Goal: Task Accomplishment & Management: Manage account settings

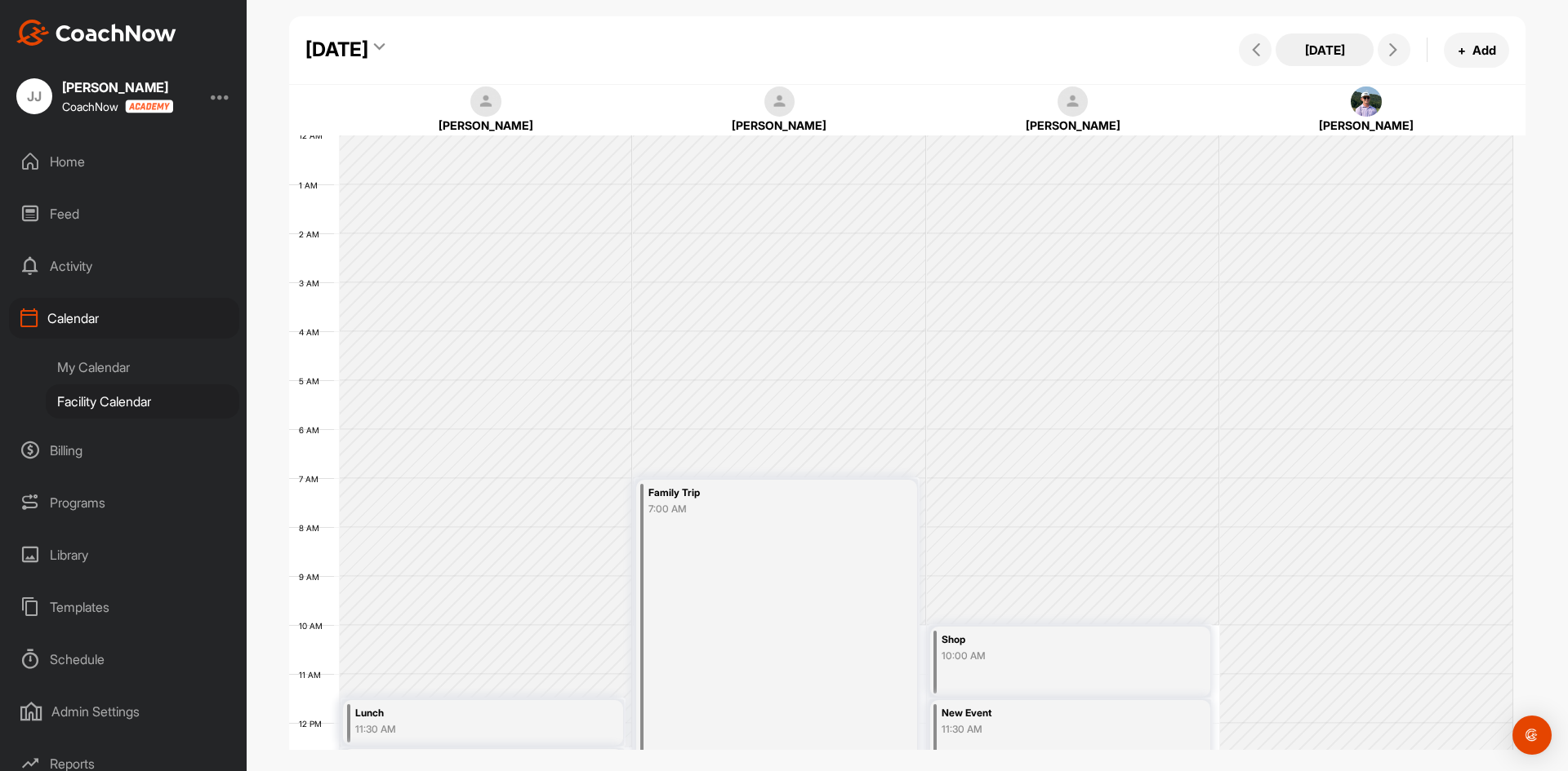
scroll to position [283, 0]
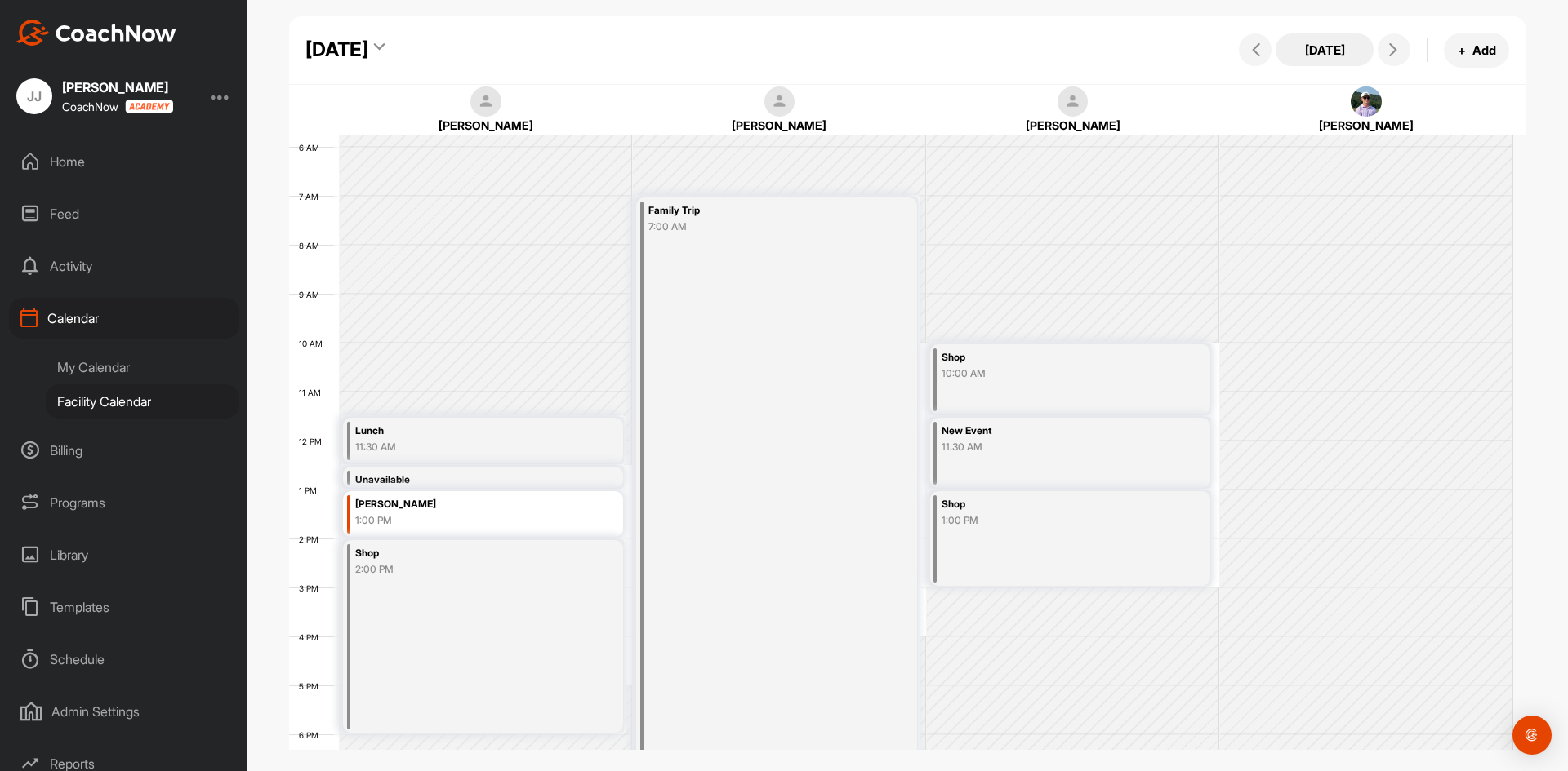
click at [1334, 50] on button "[DATE]" at bounding box center [1324, 50] width 98 height 33
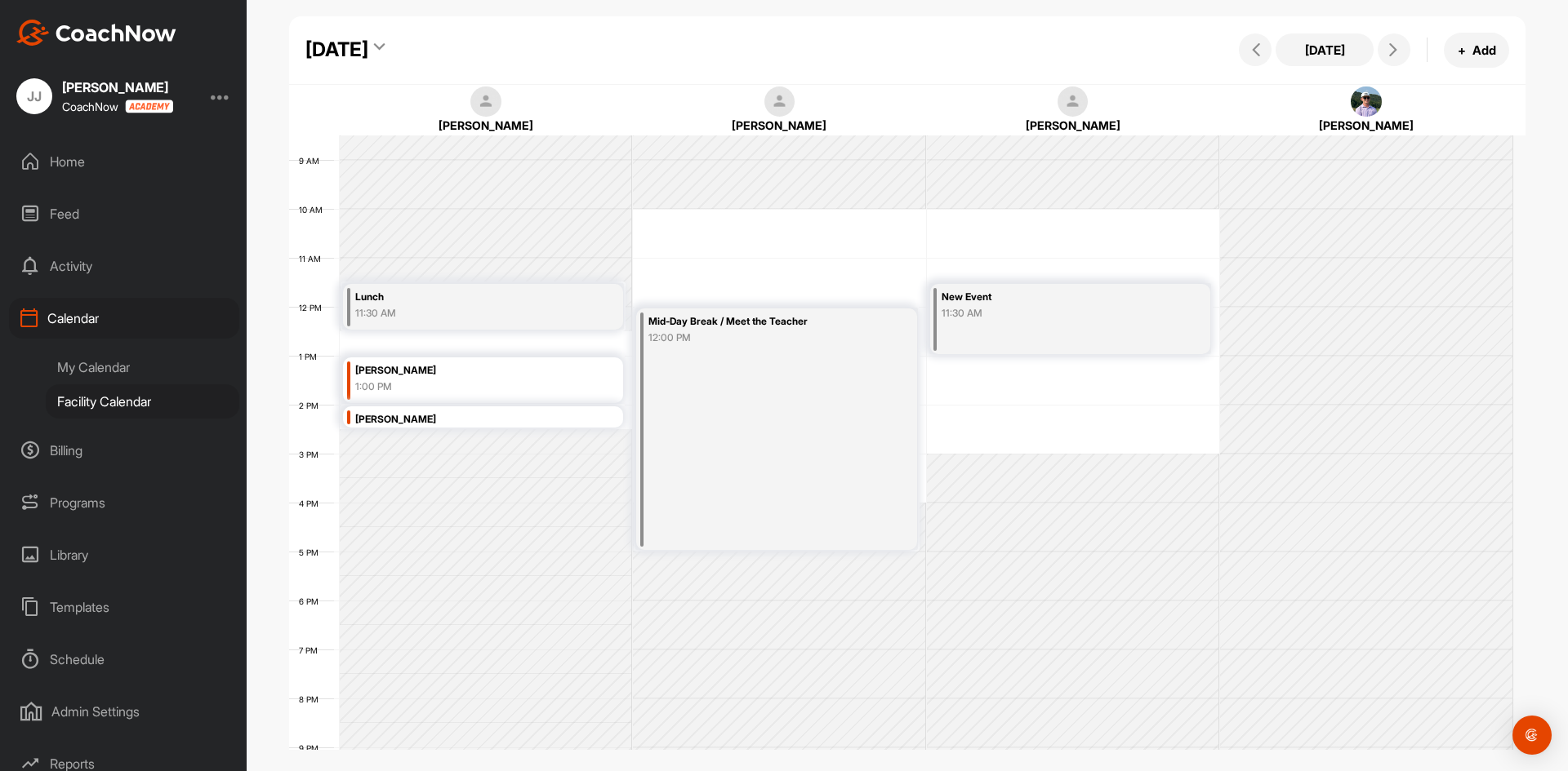
scroll to position [446, 0]
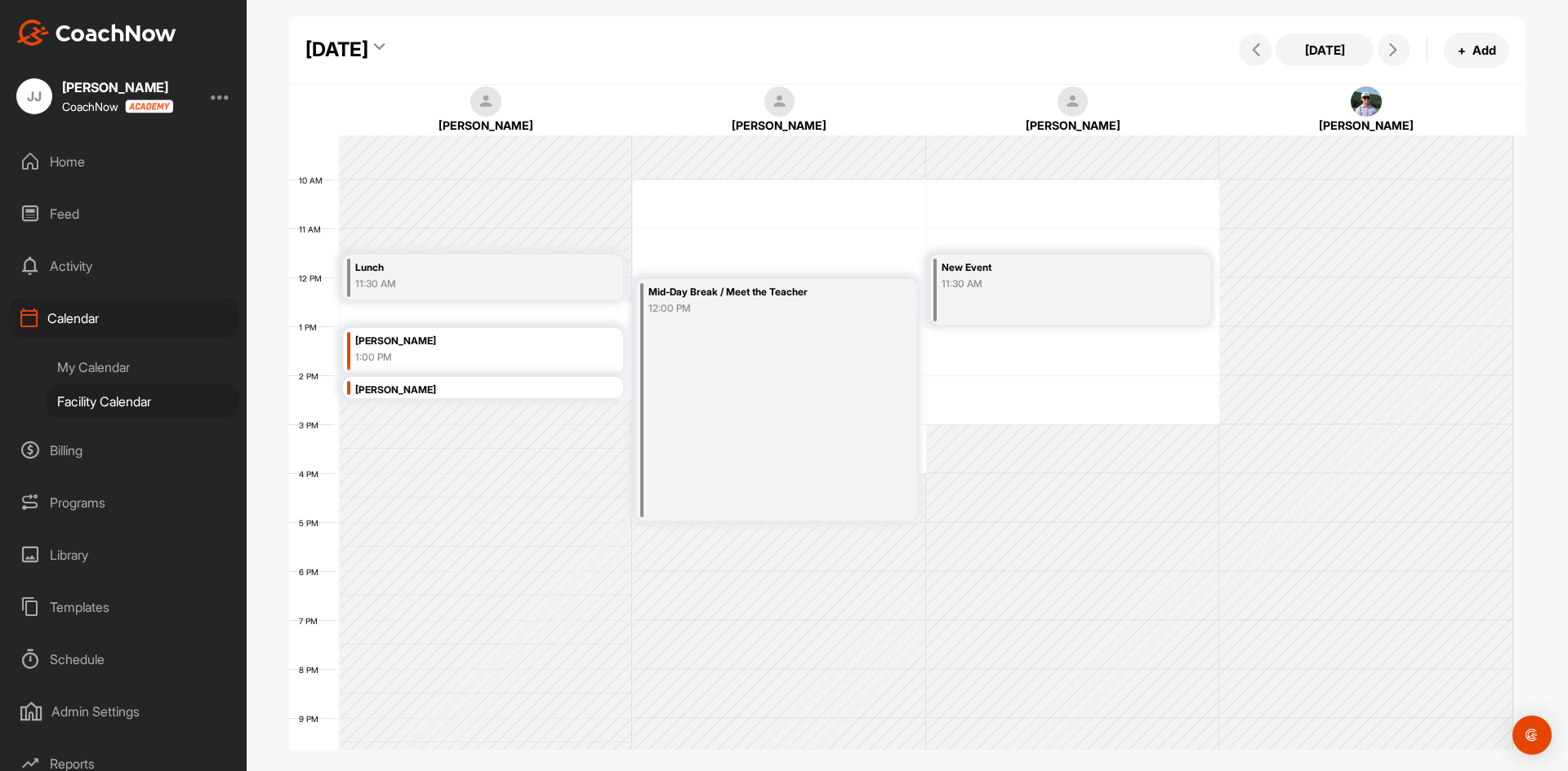
click at [597, 394] on div "[PERSON_NAME] 2:00 PM" at bounding box center [483, 388] width 280 height 21
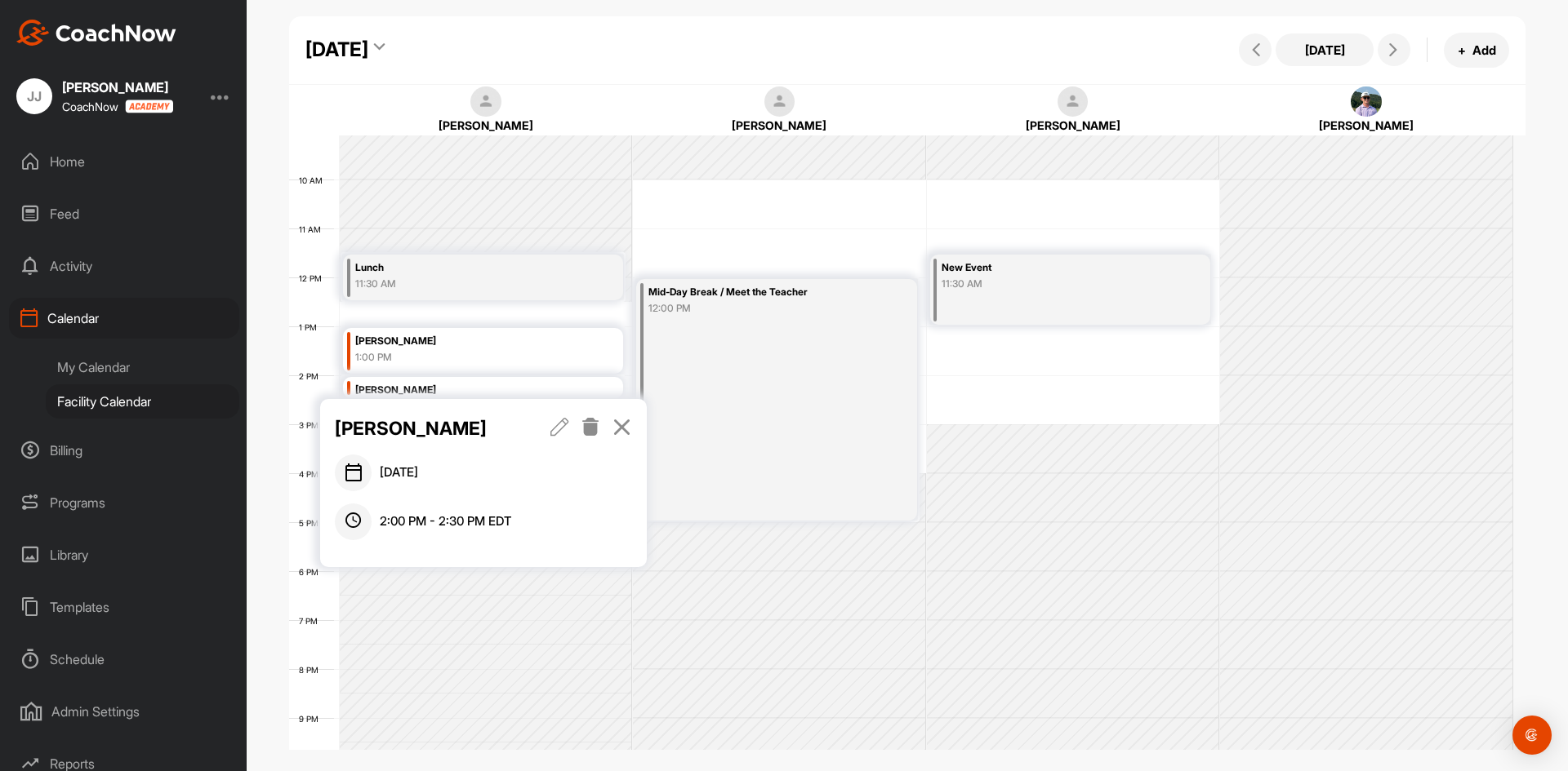
click at [588, 431] on icon at bounding box center [590, 427] width 18 height 18
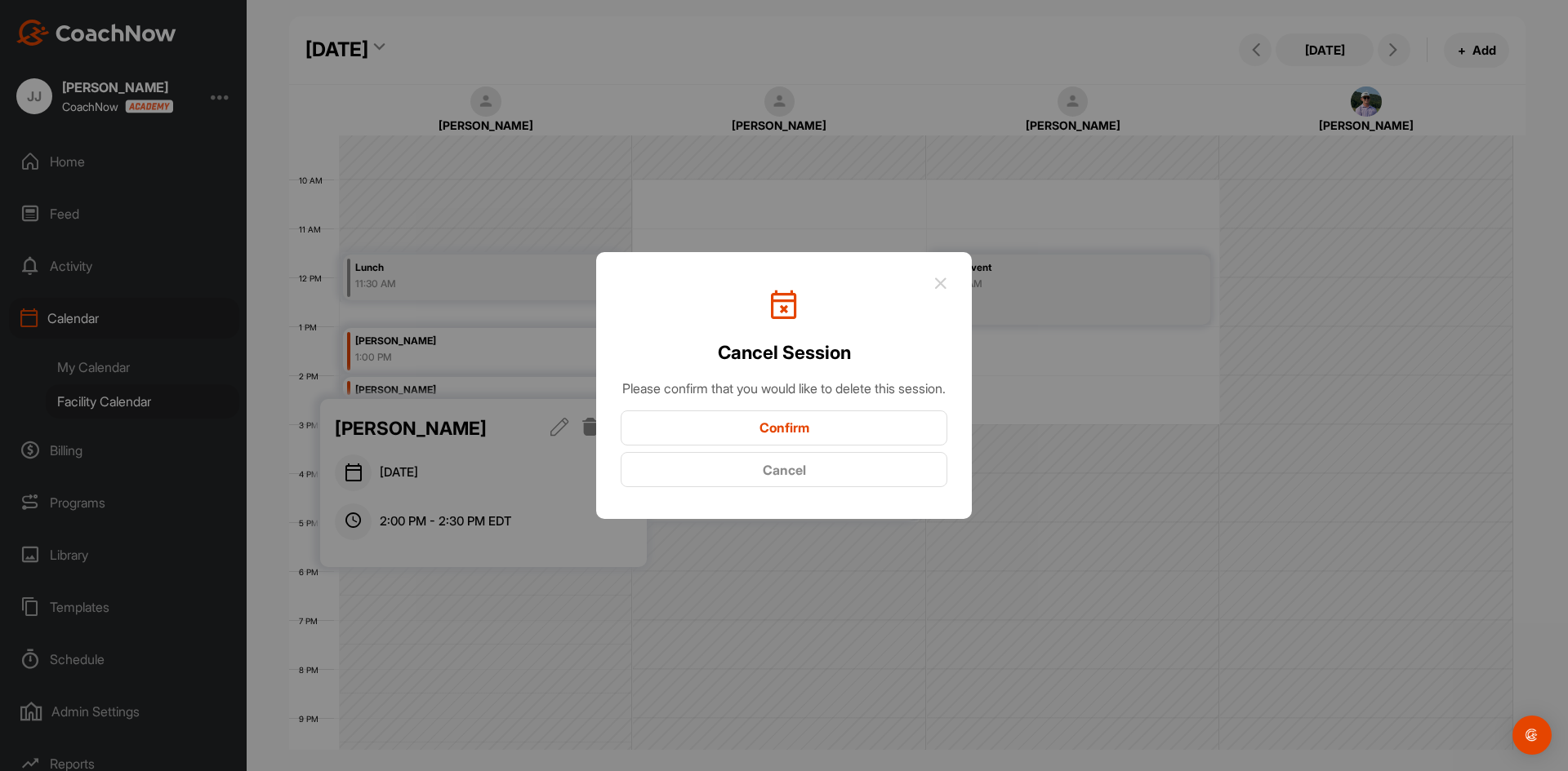
click at [787, 415] on div "Cancel Session Please confirm that you would like to delete this session. Confi…" at bounding box center [784, 382] width 326 height 211
click at [784, 424] on button "Confirm" at bounding box center [784, 427] width 326 height 35
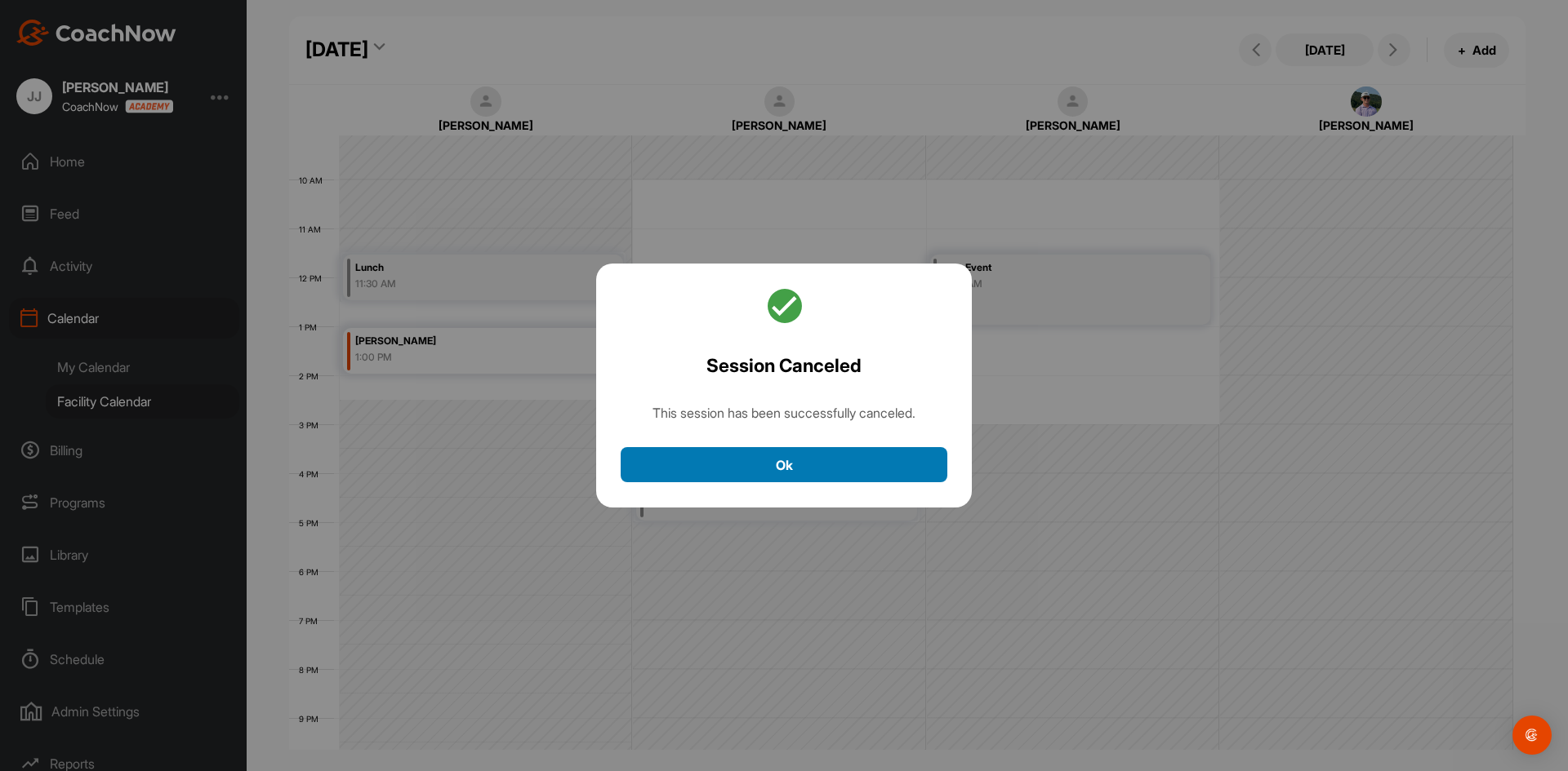
click at [786, 447] on div "Session Canceled This session has been successfully canceled. Ok" at bounding box center [783, 386] width 376 height 245
click at [782, 459] on button "Ok" at bounding box center [784, 464] width 326 height 35
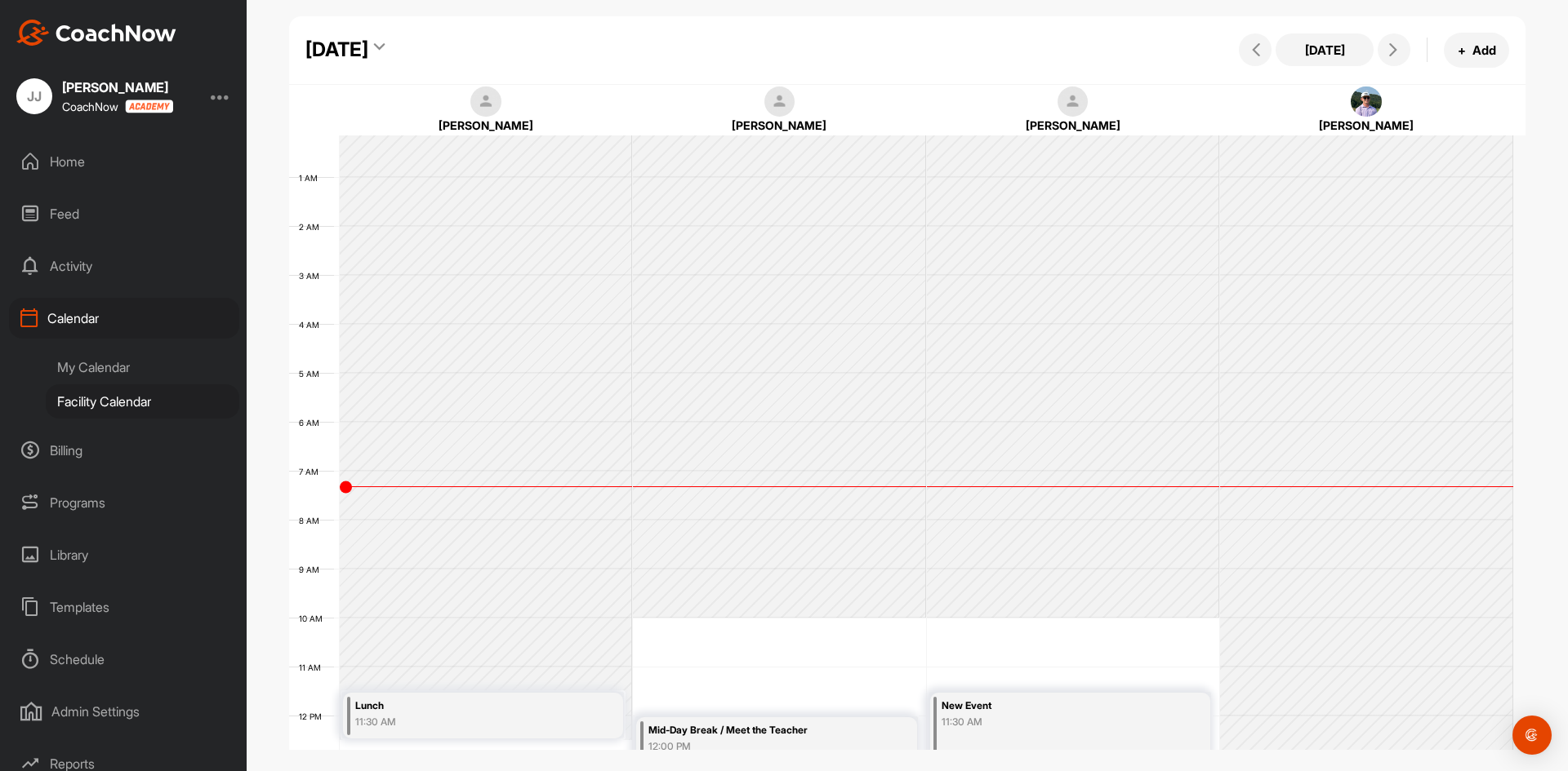
scroll to position [0, 0]
click at [1384, 56] on button at bounding box center [1394, 50] width 33 height 33
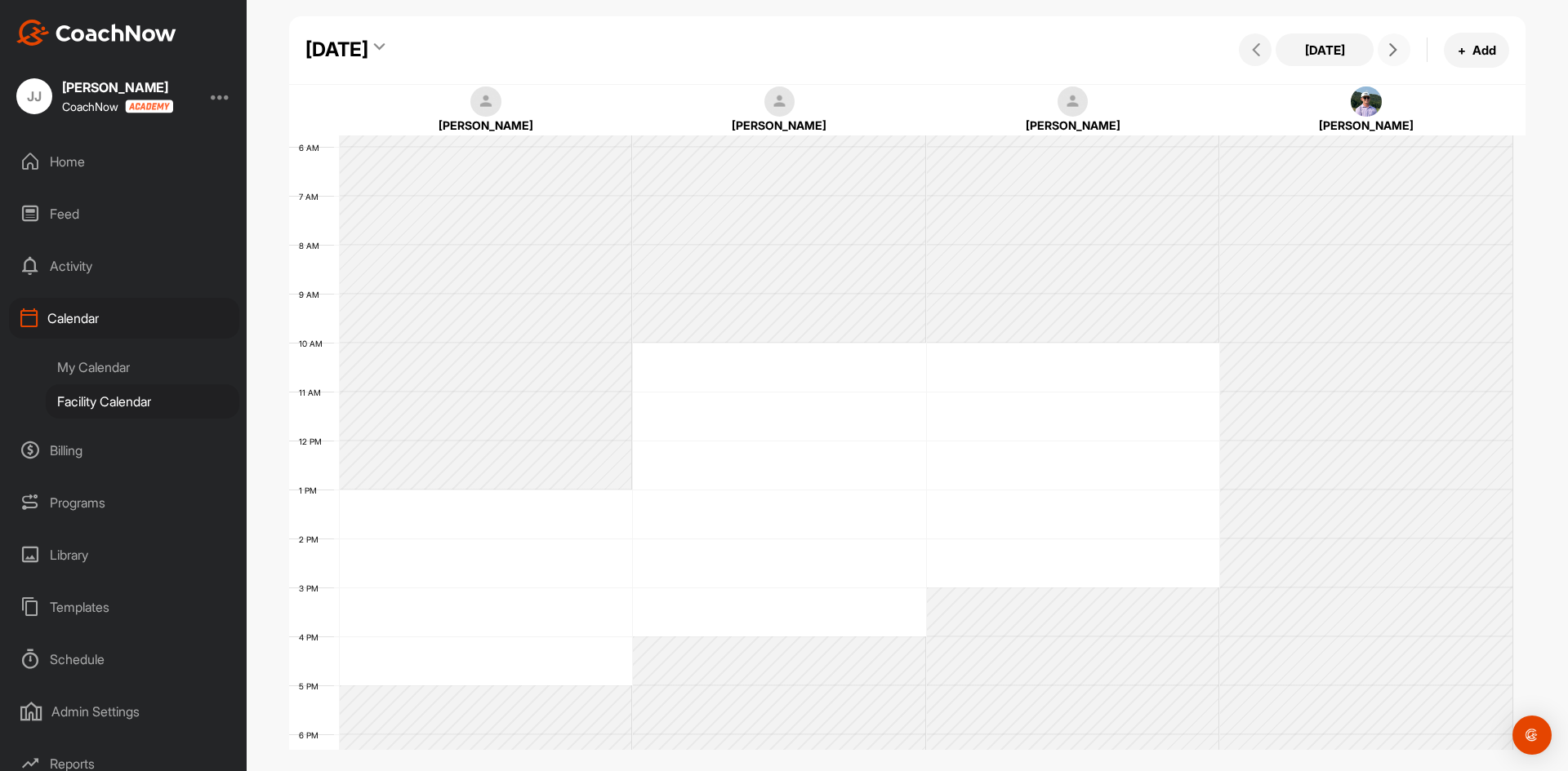
click at [1384, 56] on button at bounding box center [1394, 50] width 33 height 33
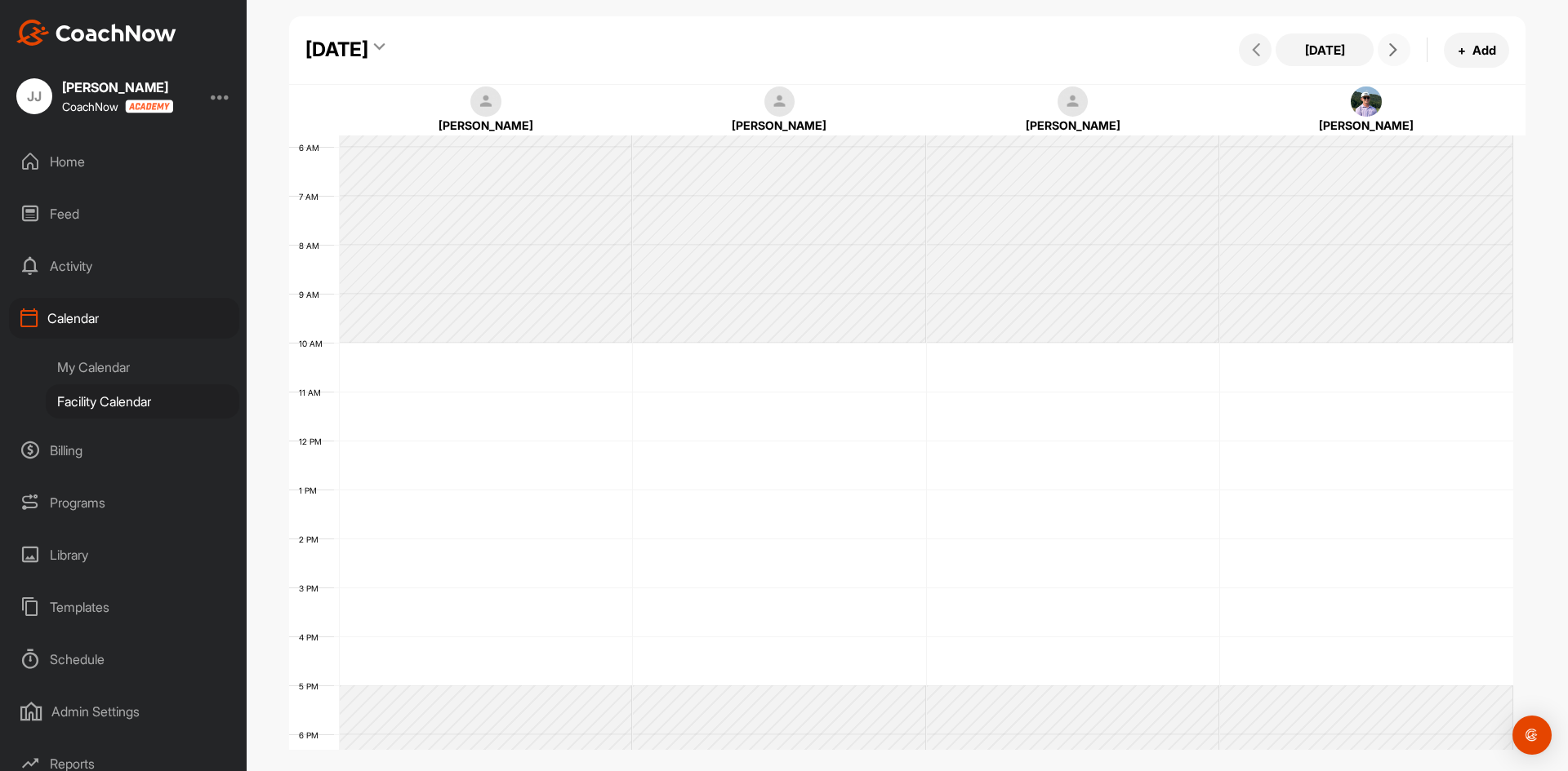
click at [1384, 56] on button at bounding box center [1394, 50] width 33 height 33
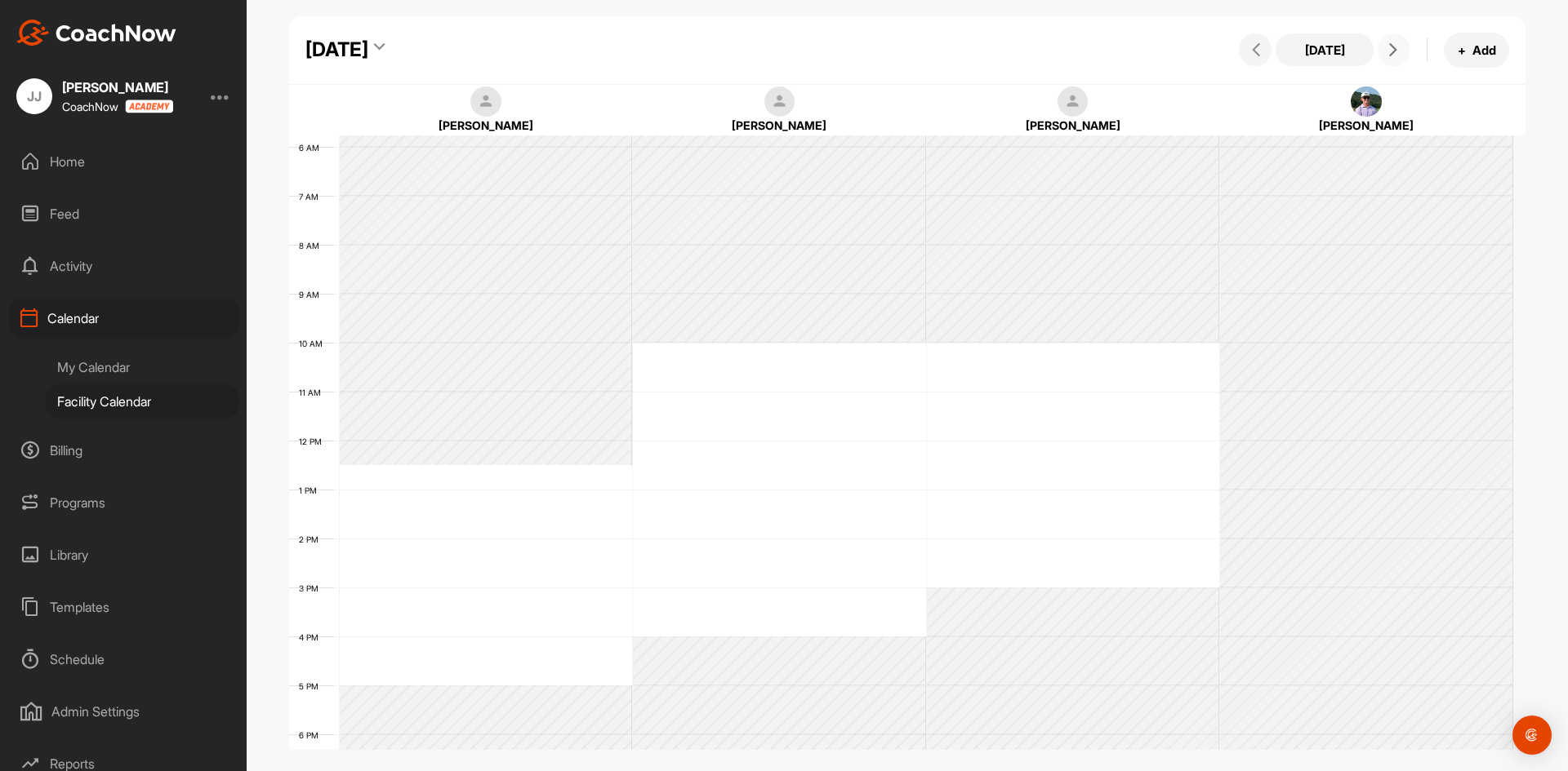
click at [1384, 56] on button at bounding box center [1394, 50] width 33 height 33
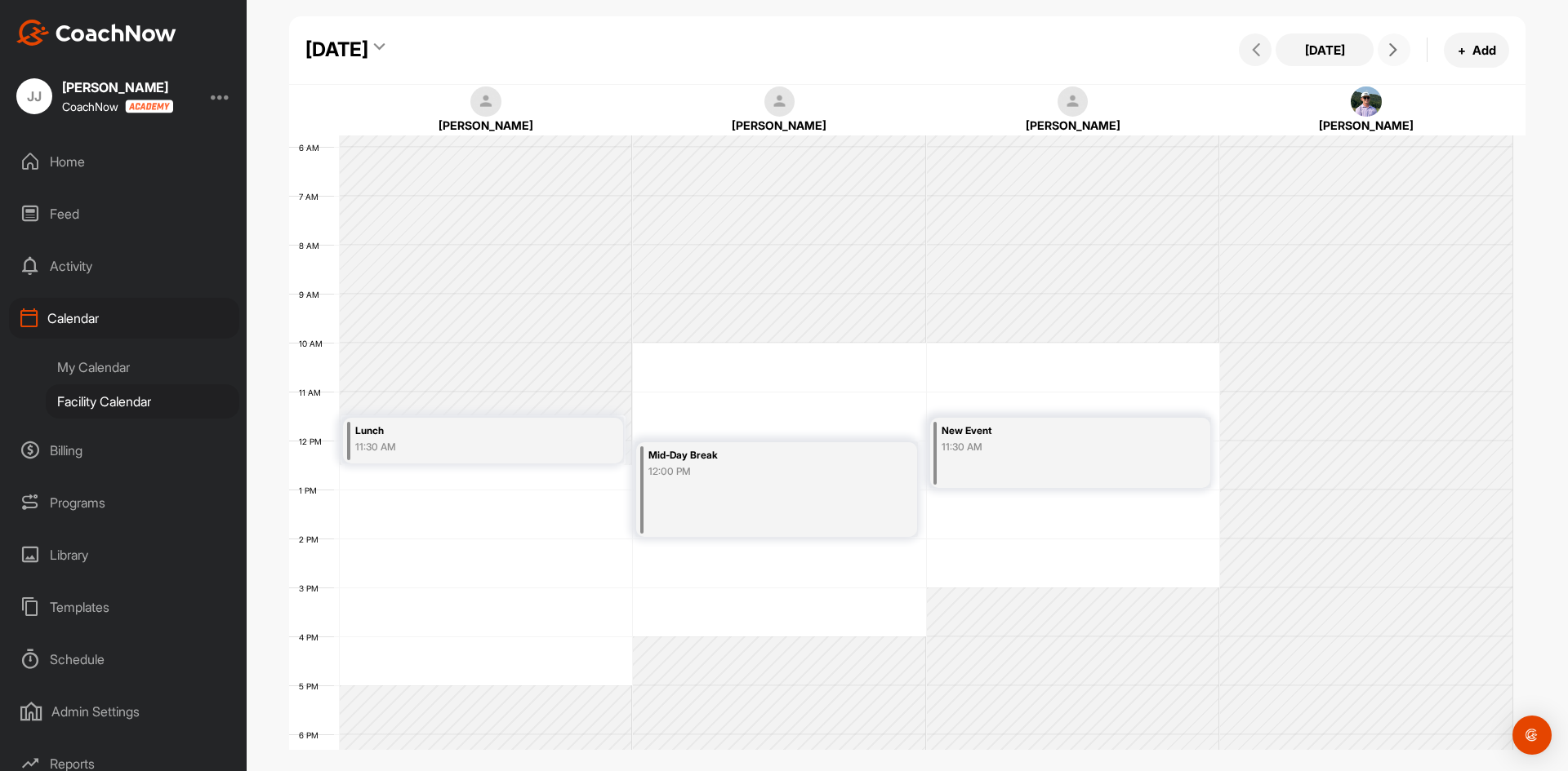
click at [1384, 56] on button at bounding box center [1394, 50] width 33 height 33
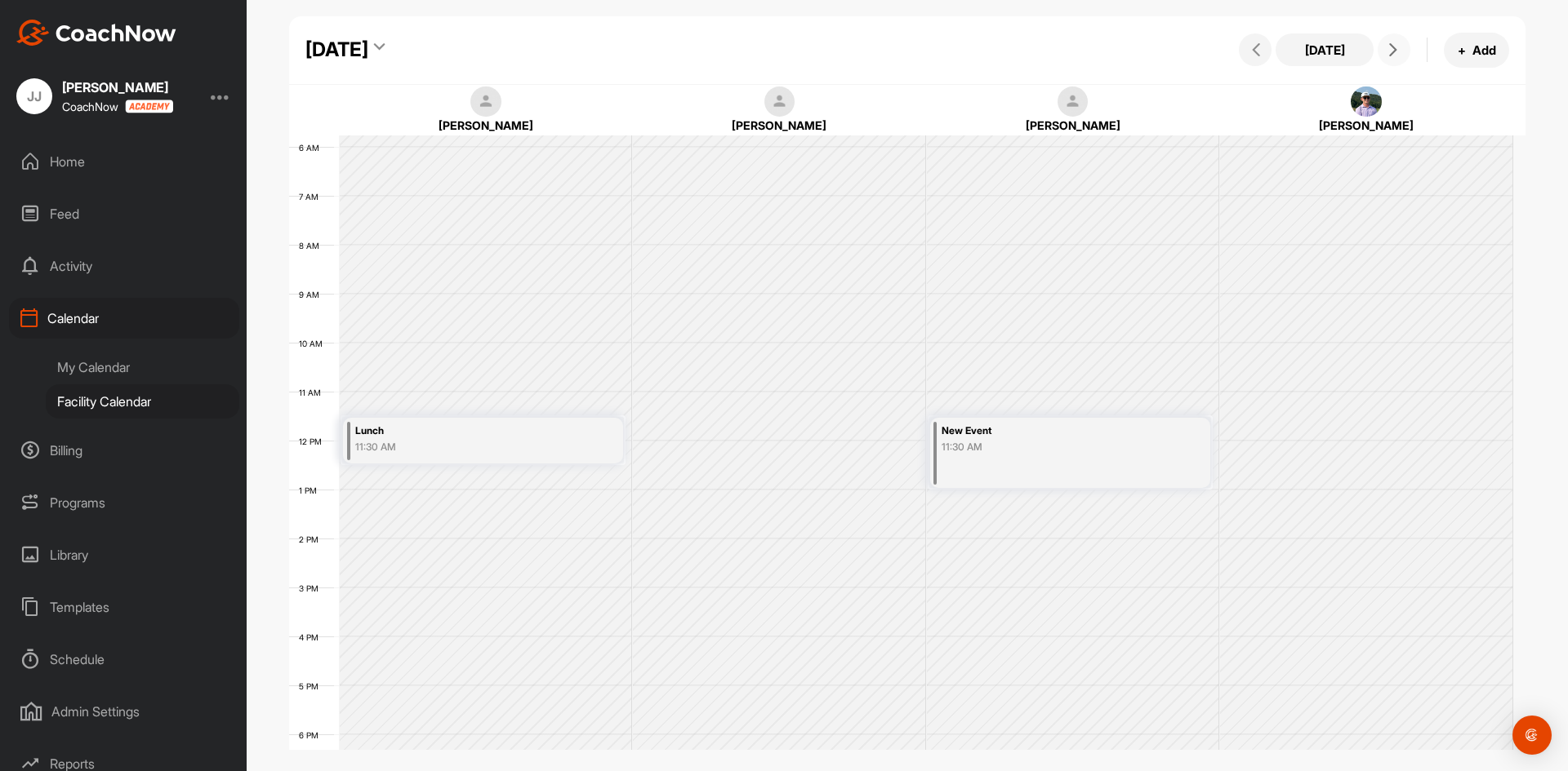
click at [1384, 56] on button at bounding box center [1394, 50] width 33 height 33
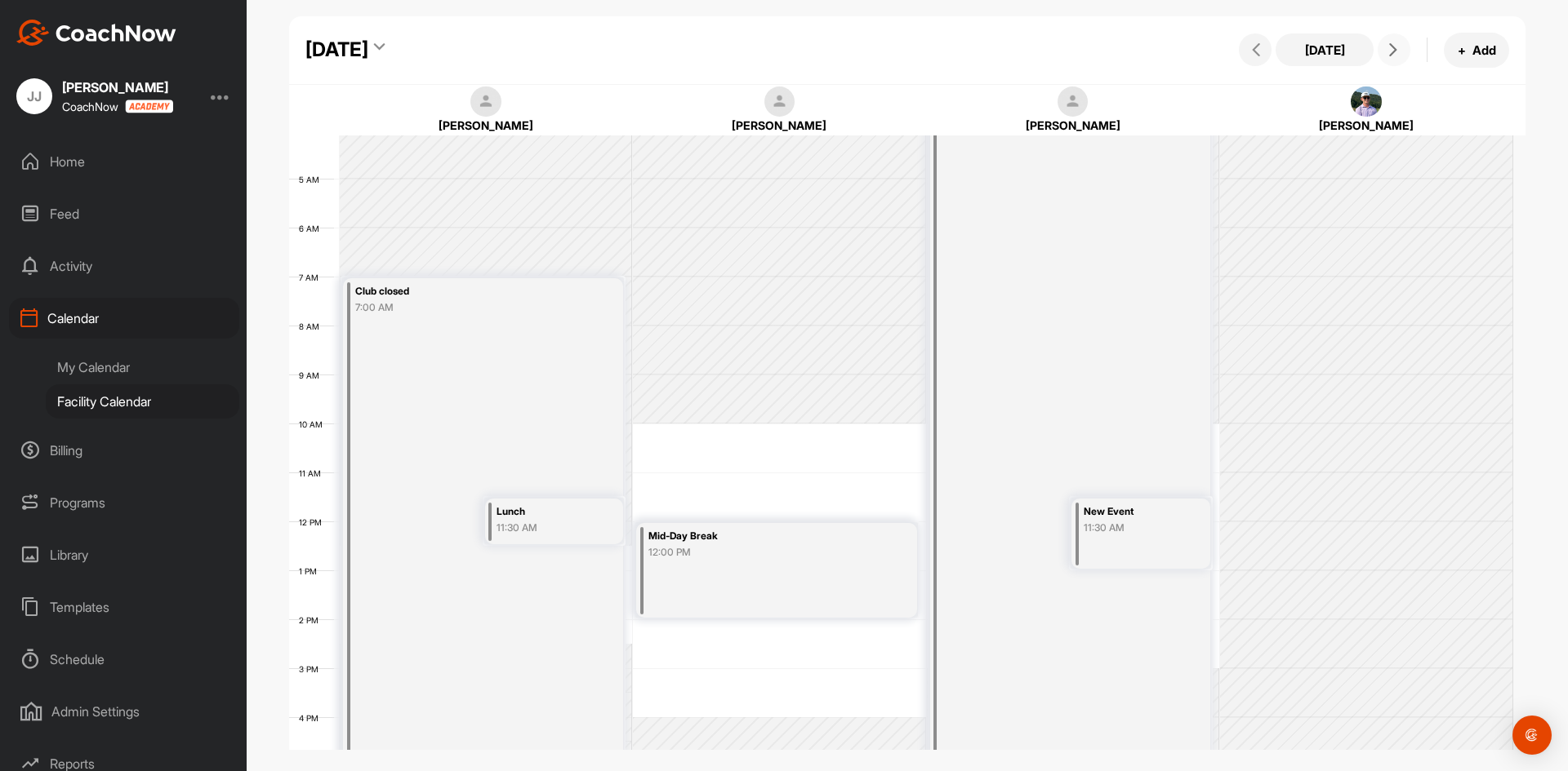
scroll to position [0, 0]
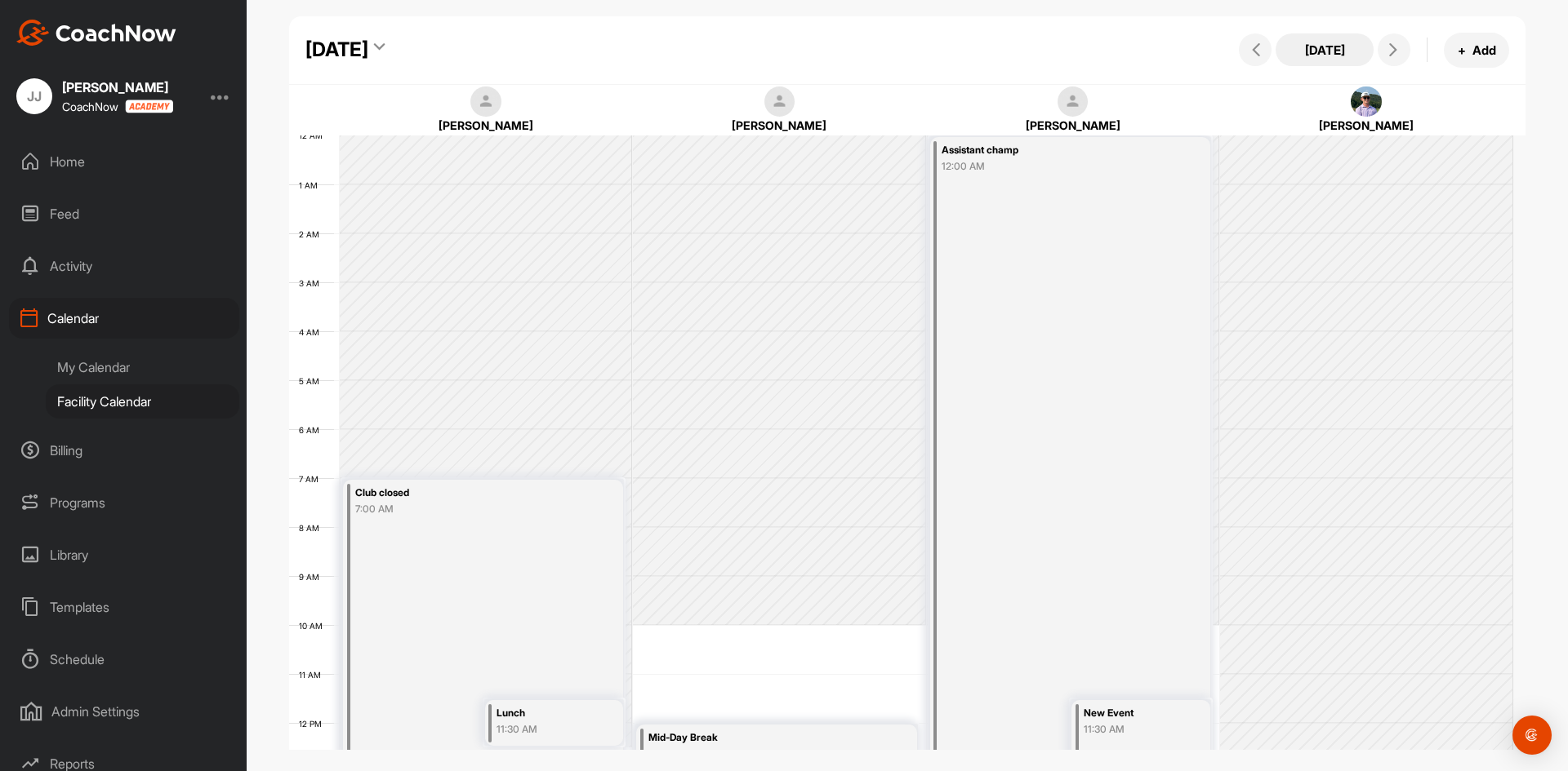
click at [1305, 49] on button "[DATE]" at bounding box center [1324, 50] width 98 height 33
